Goal: Information Seeking & Learning: Learn about a topic

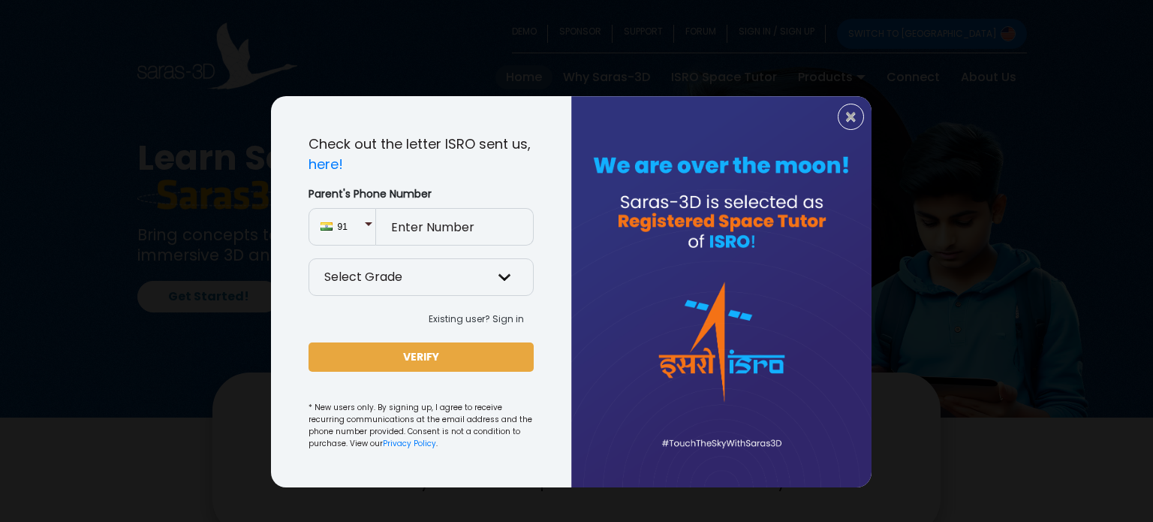
click at [137, 354] on div "× Check out the letter ISRO sent us, here! Parent's Phone Number 91 Select Grad…" at bounding box center [576, 261] width 1153 height 522
click at [835, 119] on div at bounding box center [721, 291] width 300 height 391
click at [845, 119] on span "×" at bounding box center [850, 117] width 13 height 20
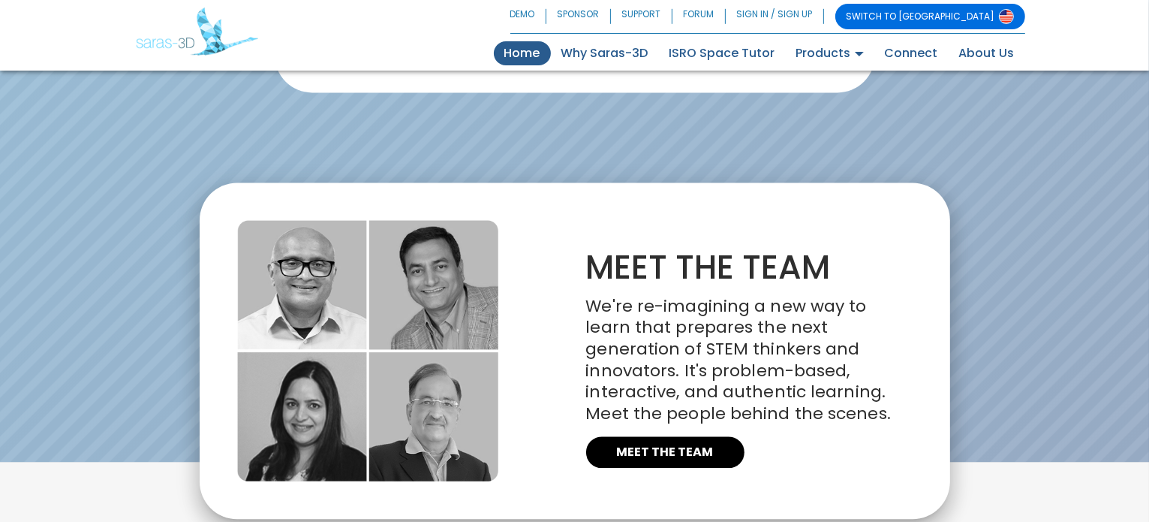
scroll to position [3463, 0]
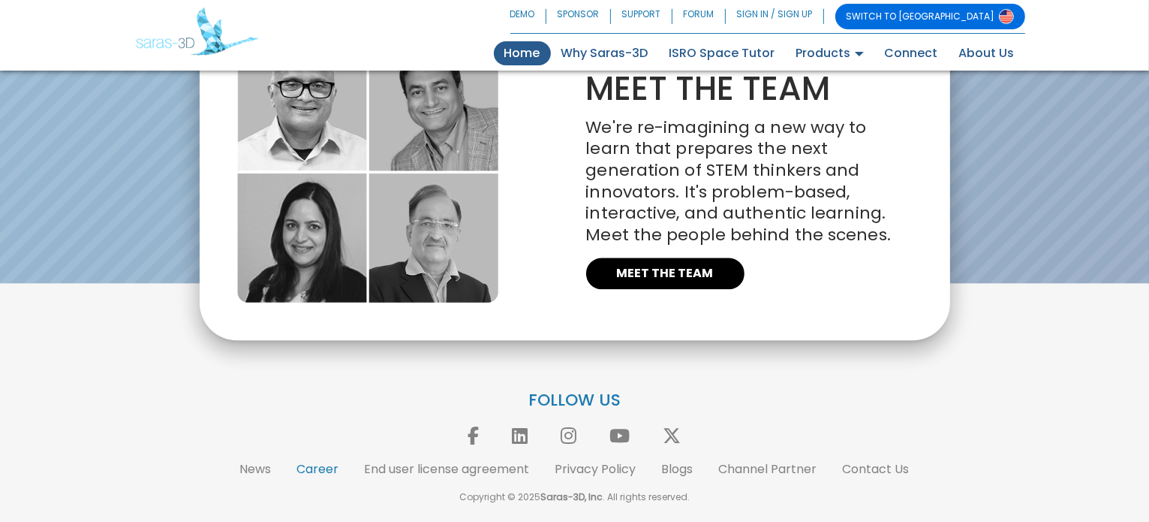
click at [317, 471] on link "Career" at bounding box center [318, 468] width 42 height 17
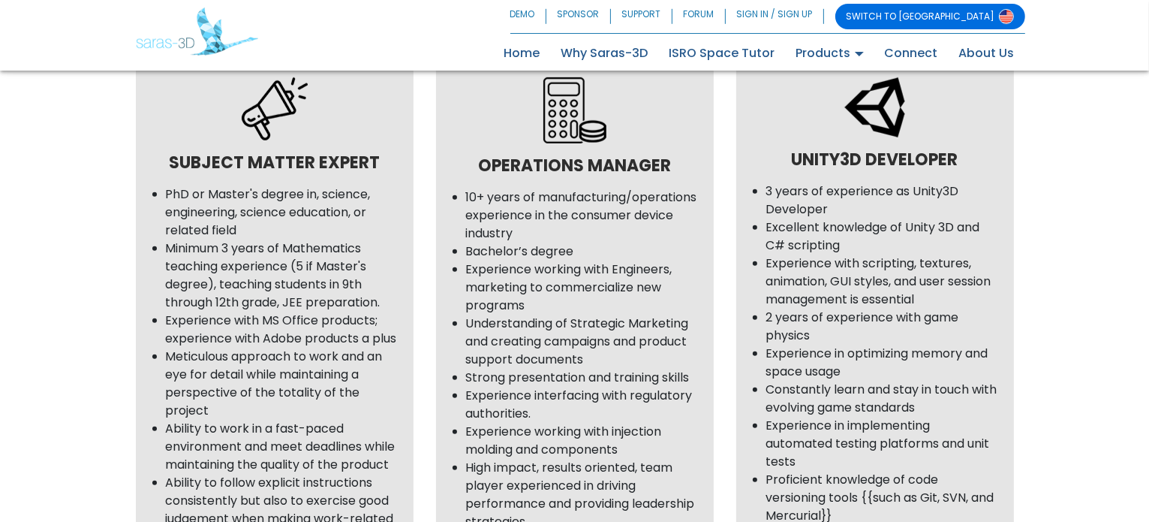
scroll to position [791, 0]
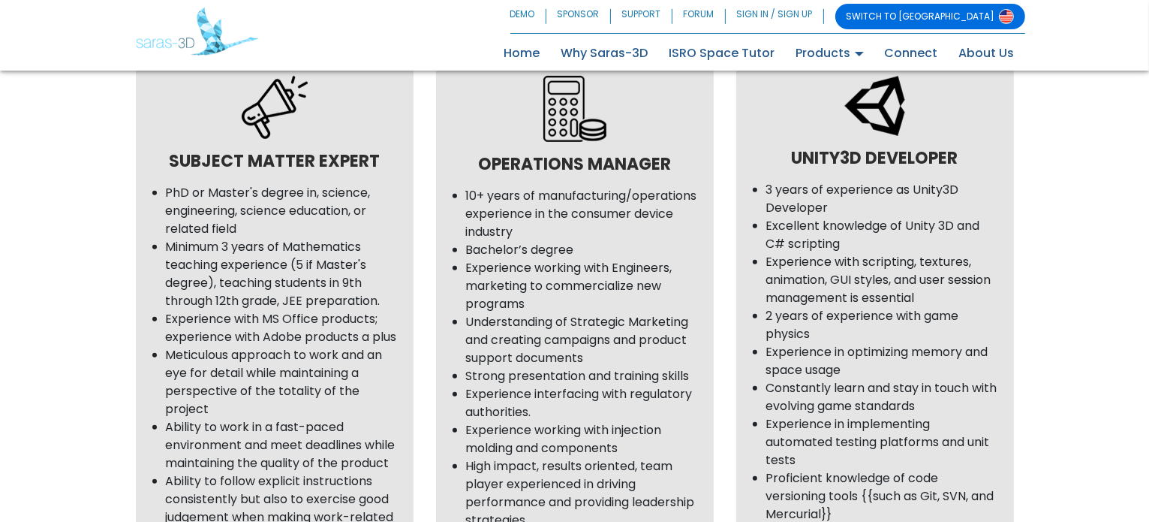
click at [571, 233] on li "10+ years of manufacturing/operations experience in the consumer device industry" at bounding box center [582, 214] width 233 height 54
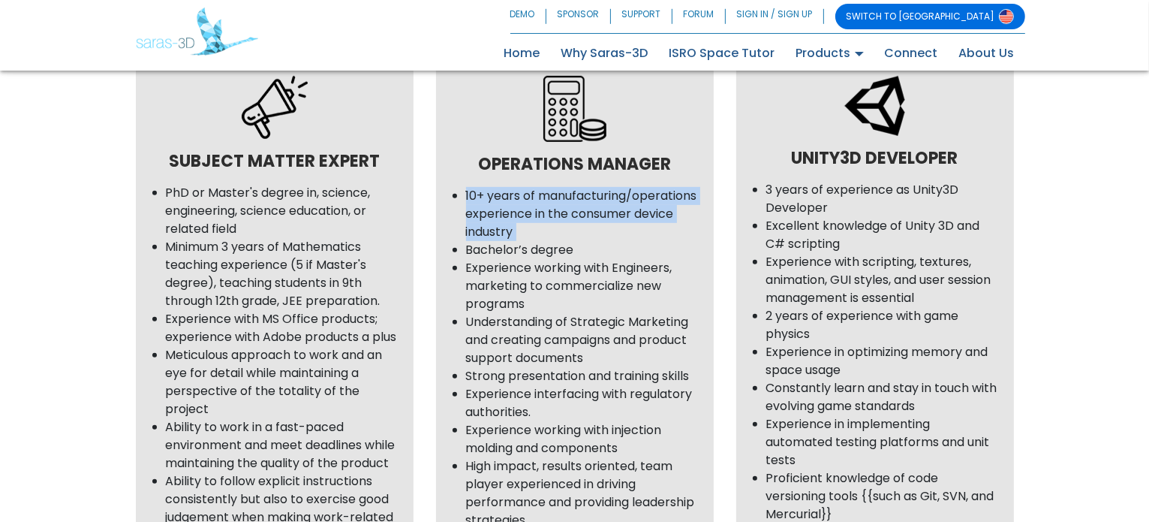
click at [571, 233] on li "10+ years of manufacturing/operations experience in the consumer device industry" at bounding box center [582, 214] width 233 height 54
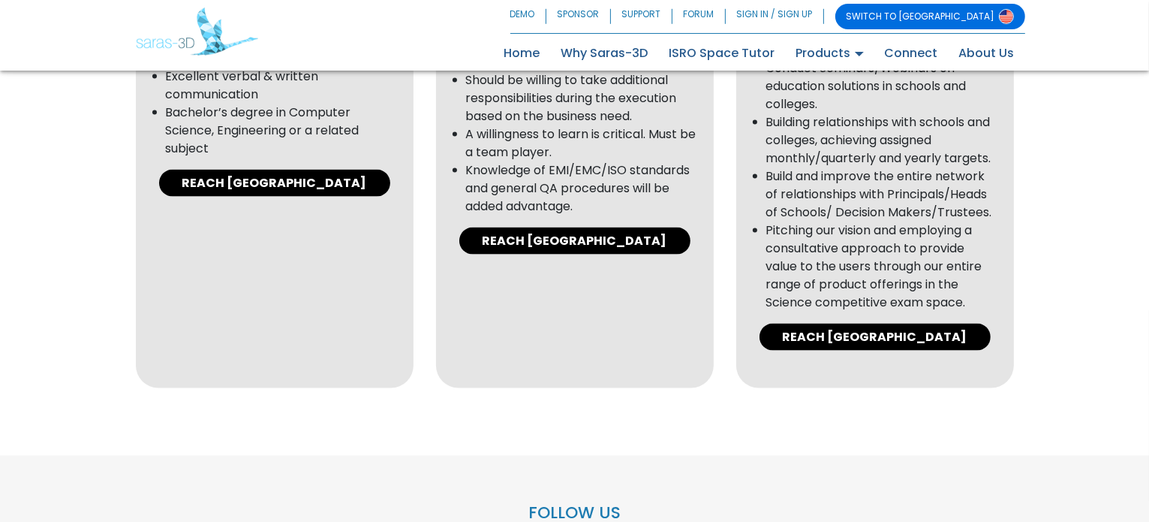
scroll to position [2299, 0]
